Goal: Task Accomplishment & Management: Use online tool/utility

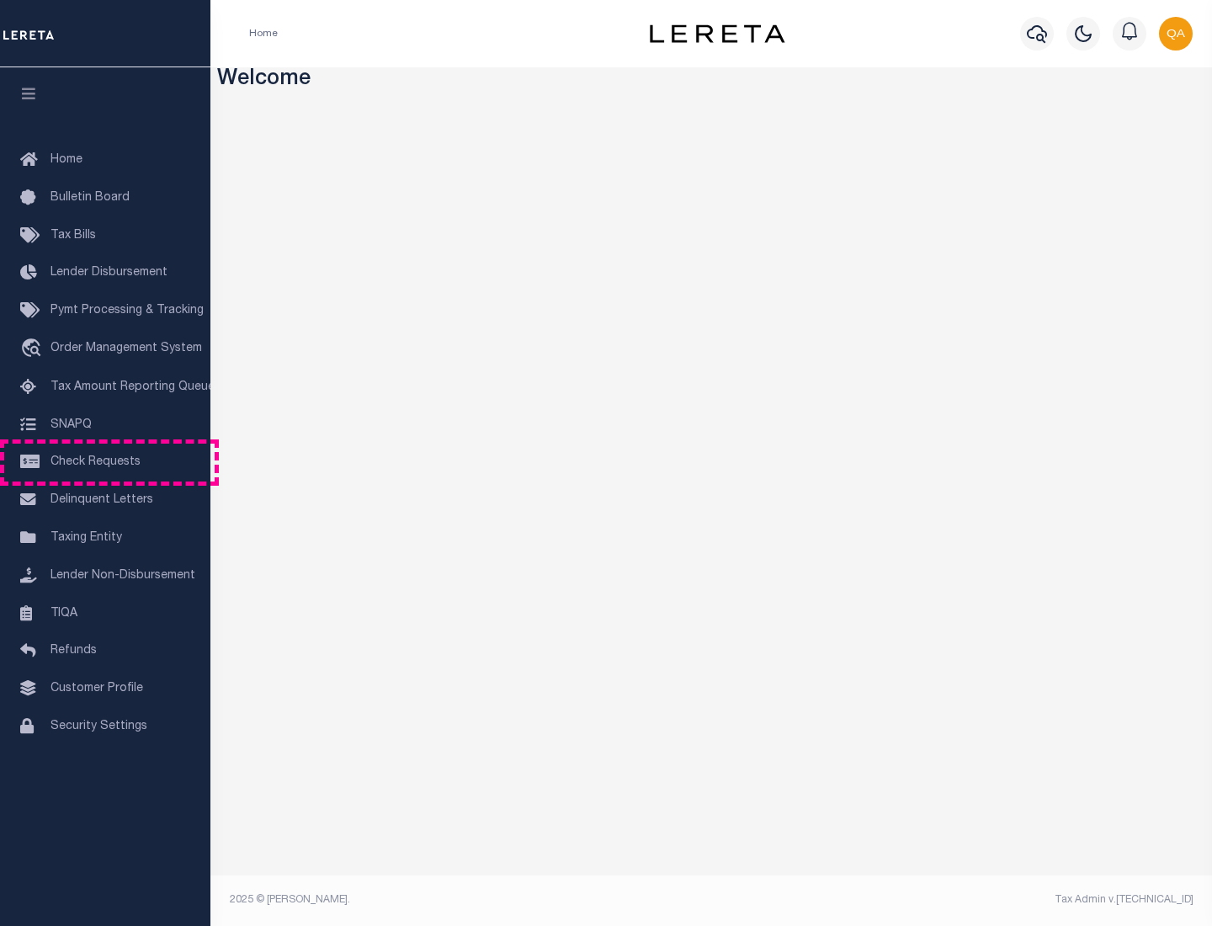
click at [105, 462] on span "Check Requests" at bounding box center [95, 462] width 90 height 12
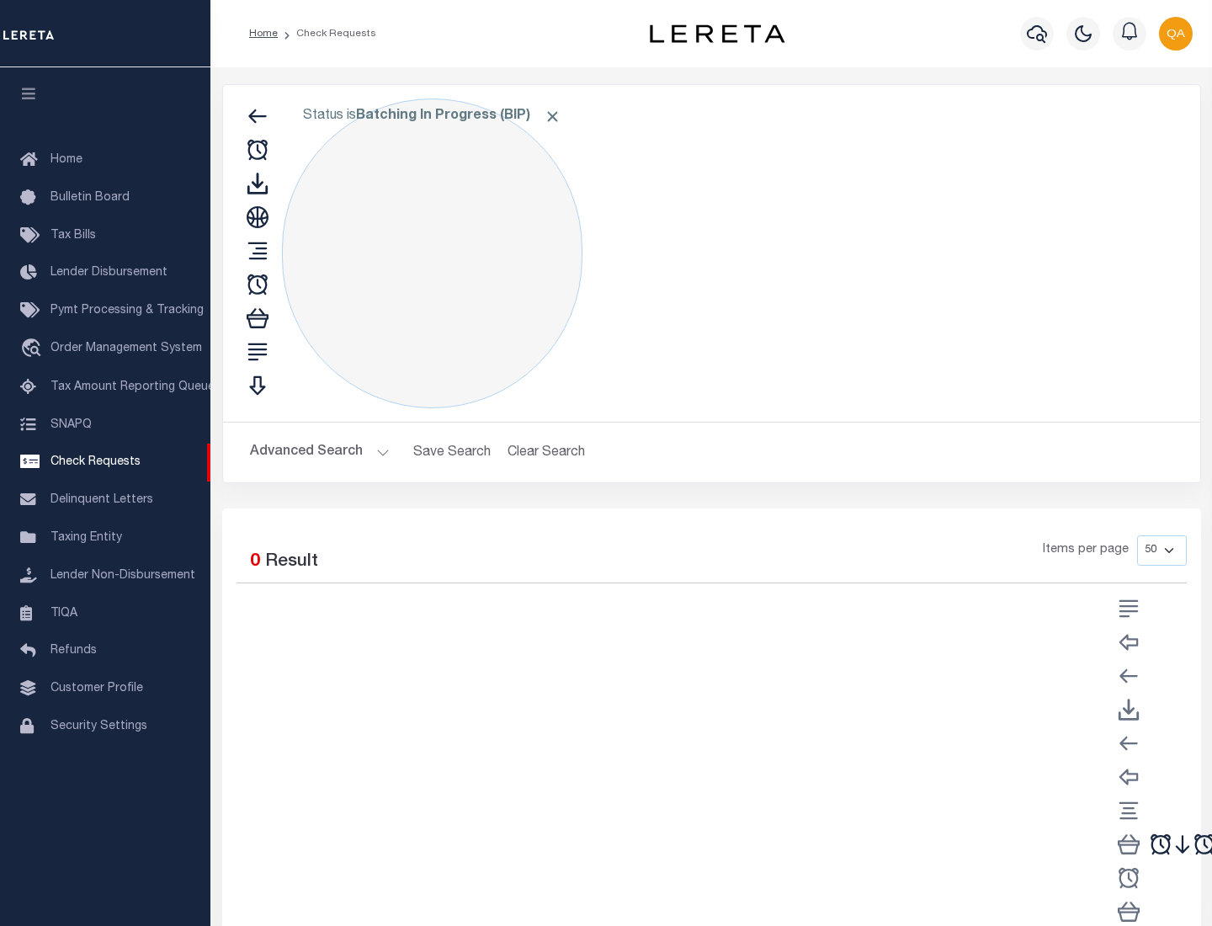
select select "50"
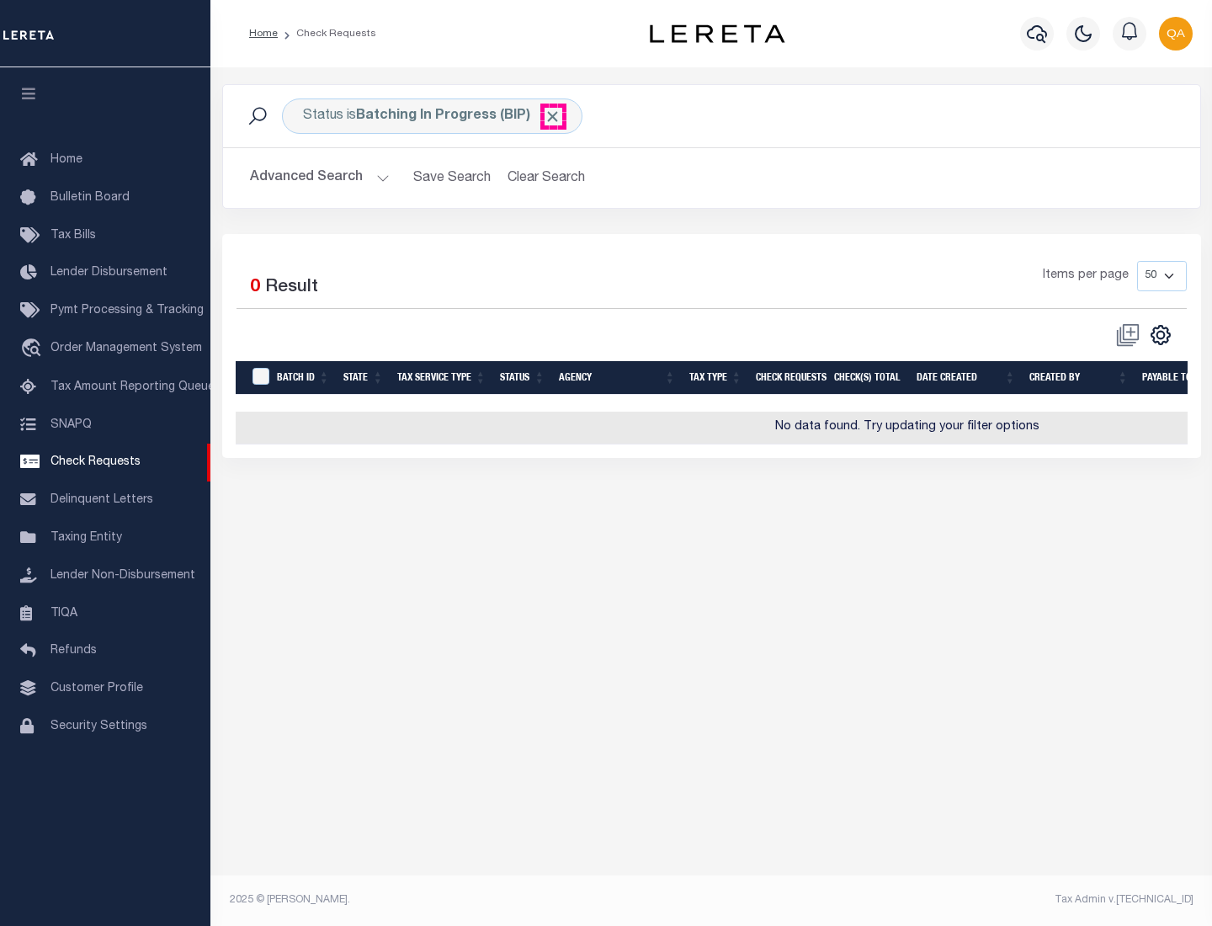
click at [553, 116] on span "Click to Remove" at bounding box center [553, 117] width 18 height 18
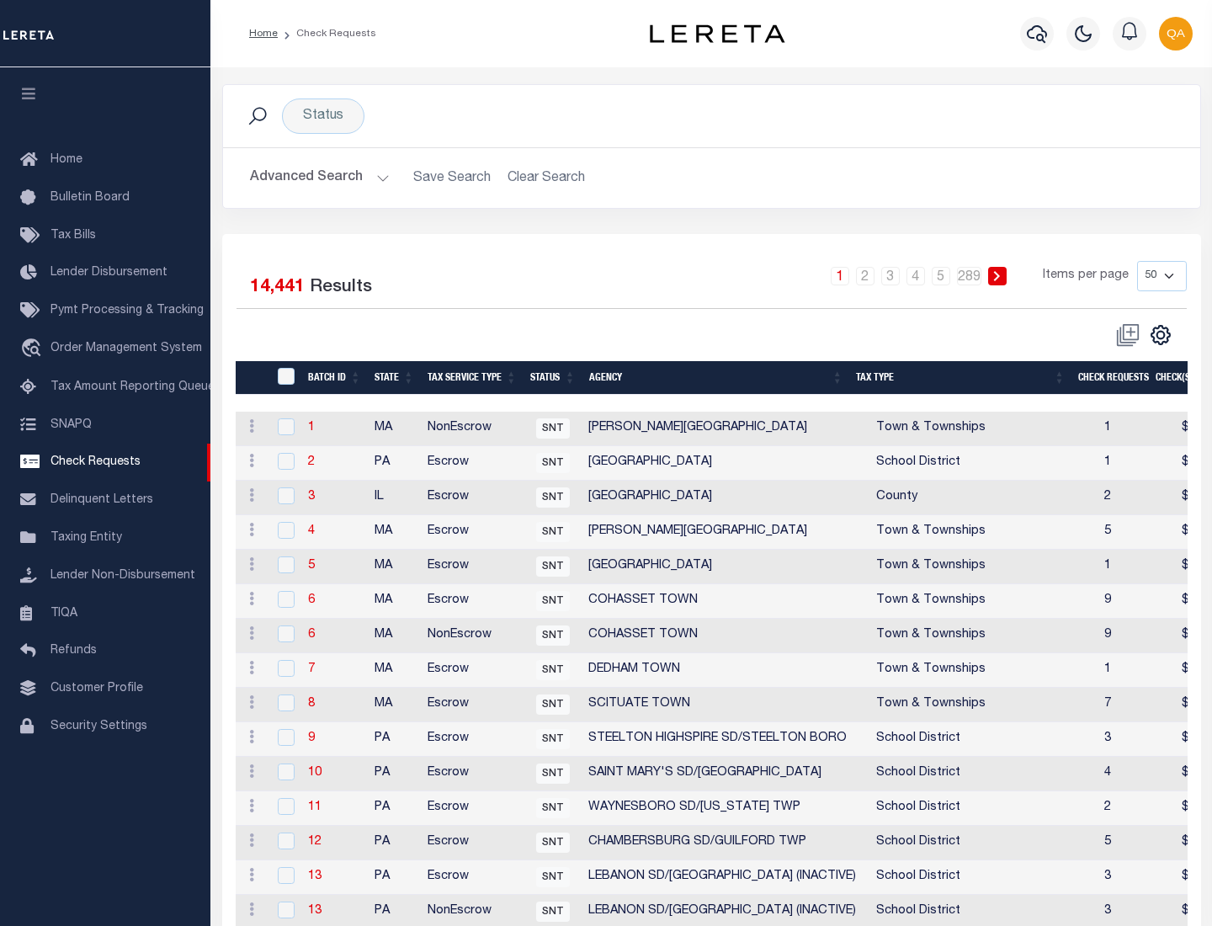
scroll to position [811, 0]
